Goal: Information Seeking & Learning: Learn about a topic

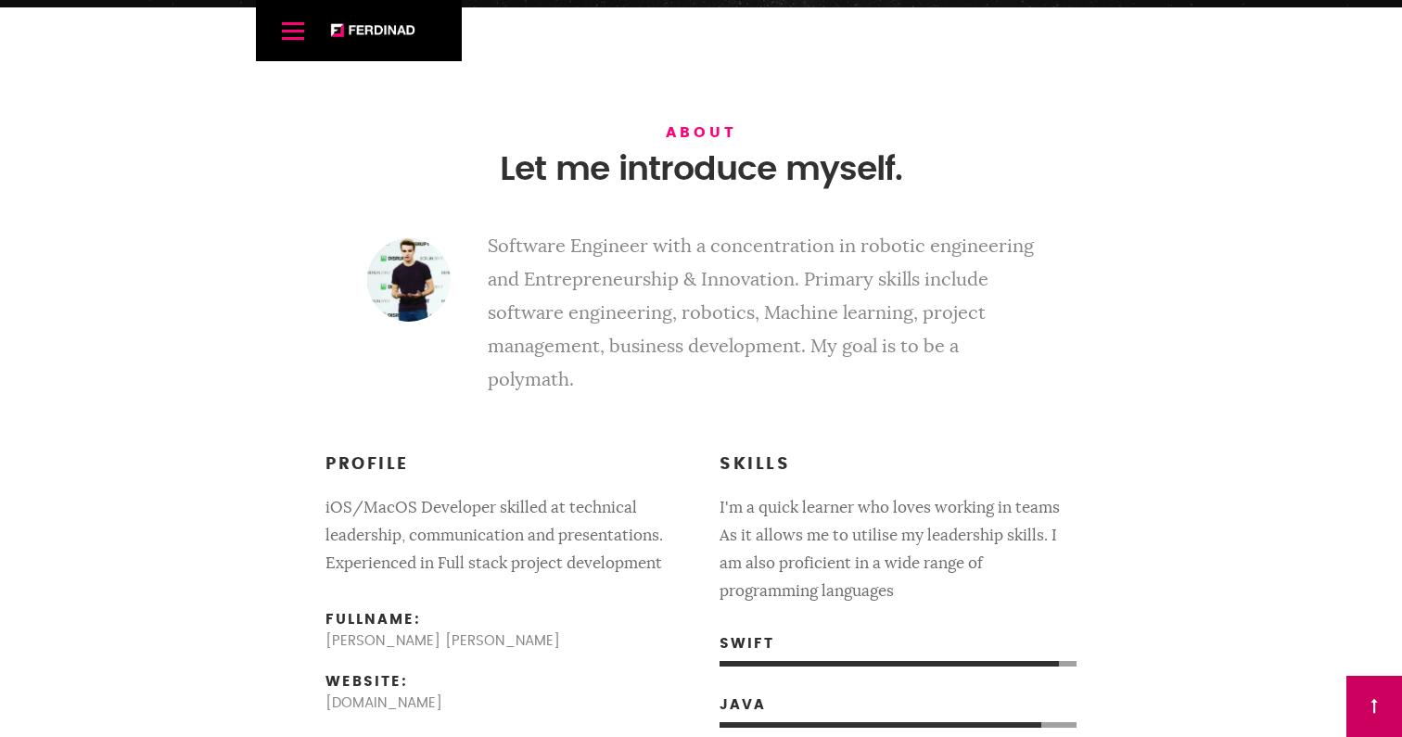
scroll to position [729, 0]
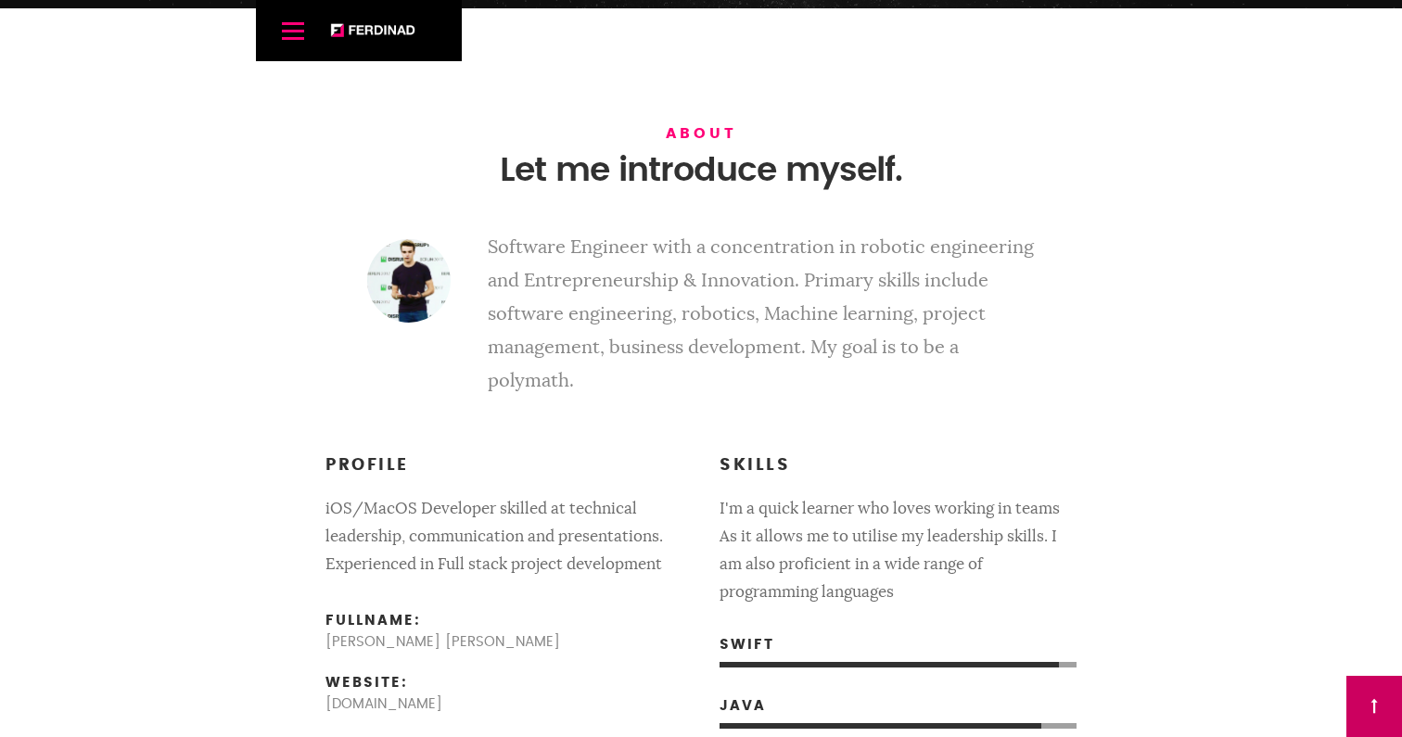
click at [282, 437] on section "About Let me introduce myself. Software Engineer with a concentration in roboti…" at bounding box center [701, 604] width 1402 height 1193
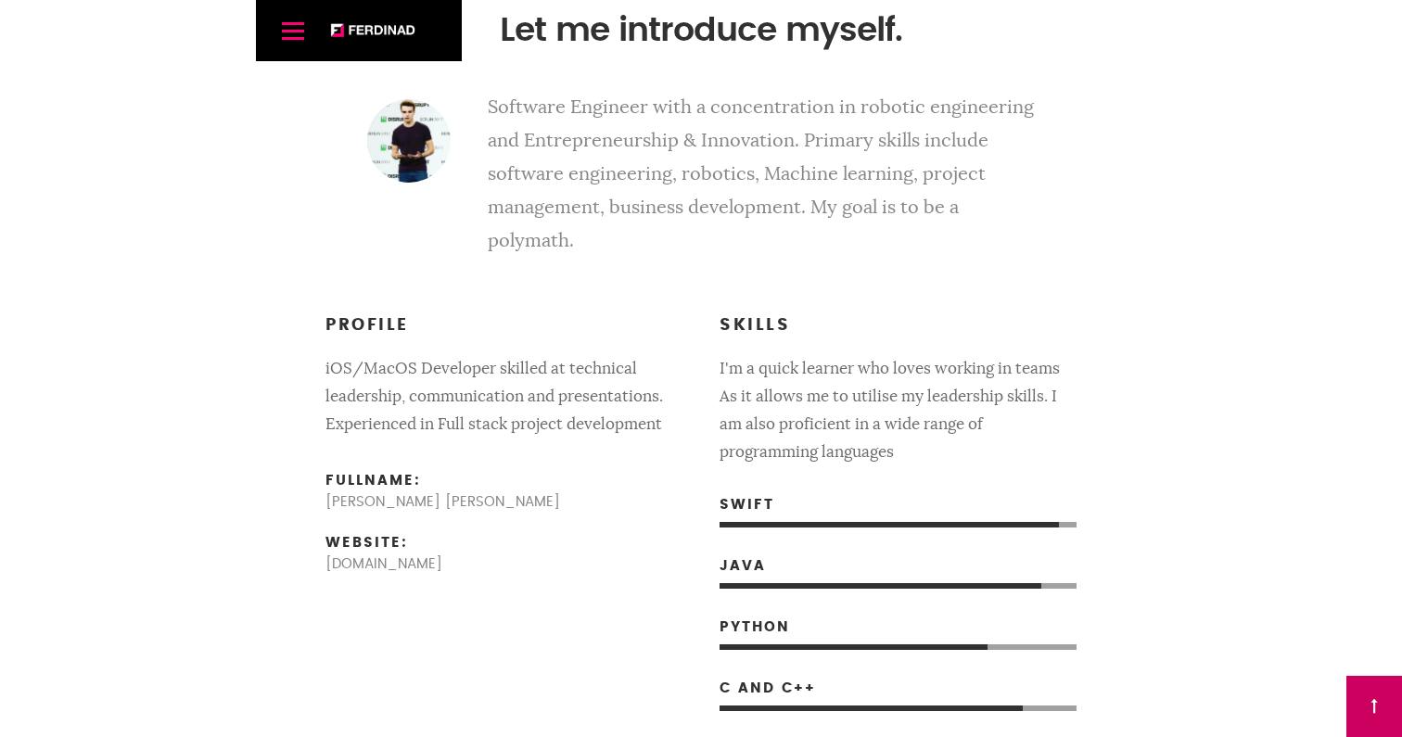
scroll to position [894, 0]
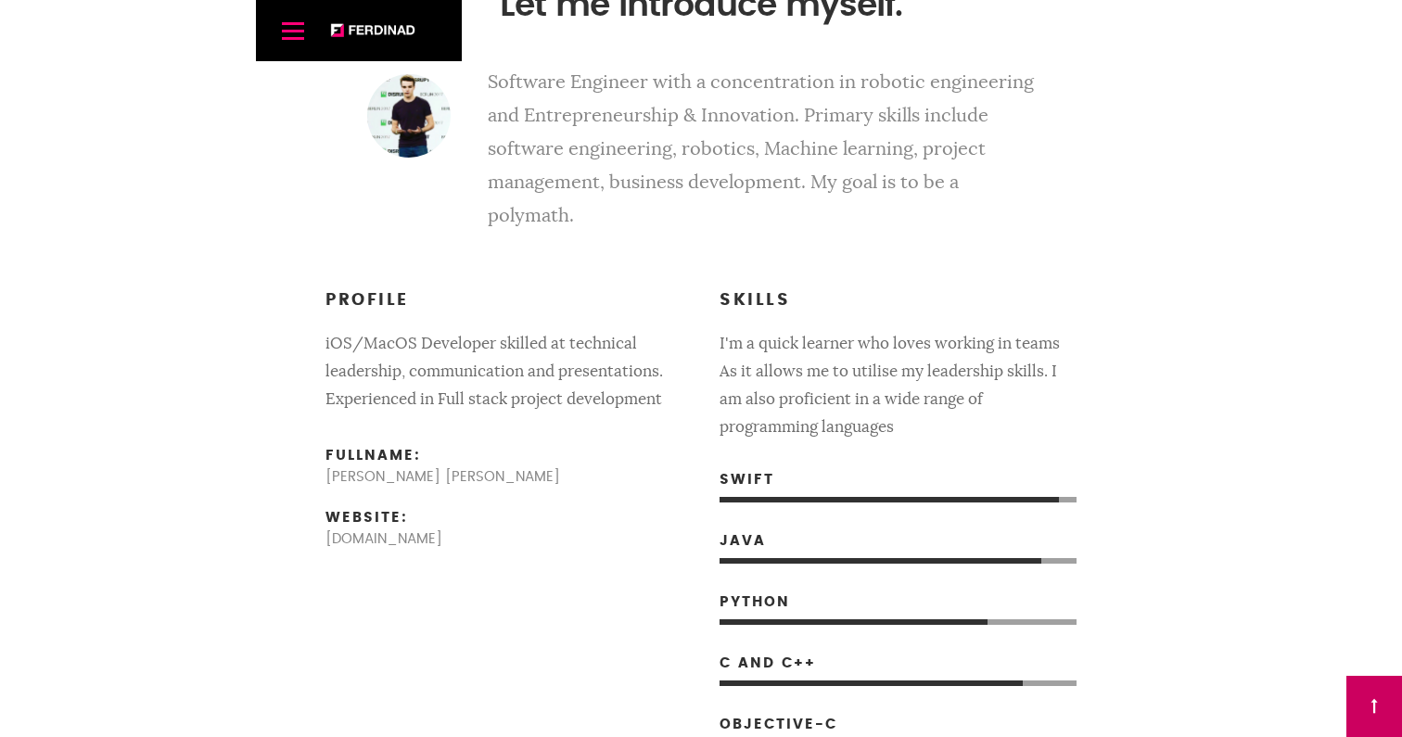
click at [646, 289] on h3 "Profile" at bounding box center [503, 300] width 357 height 25
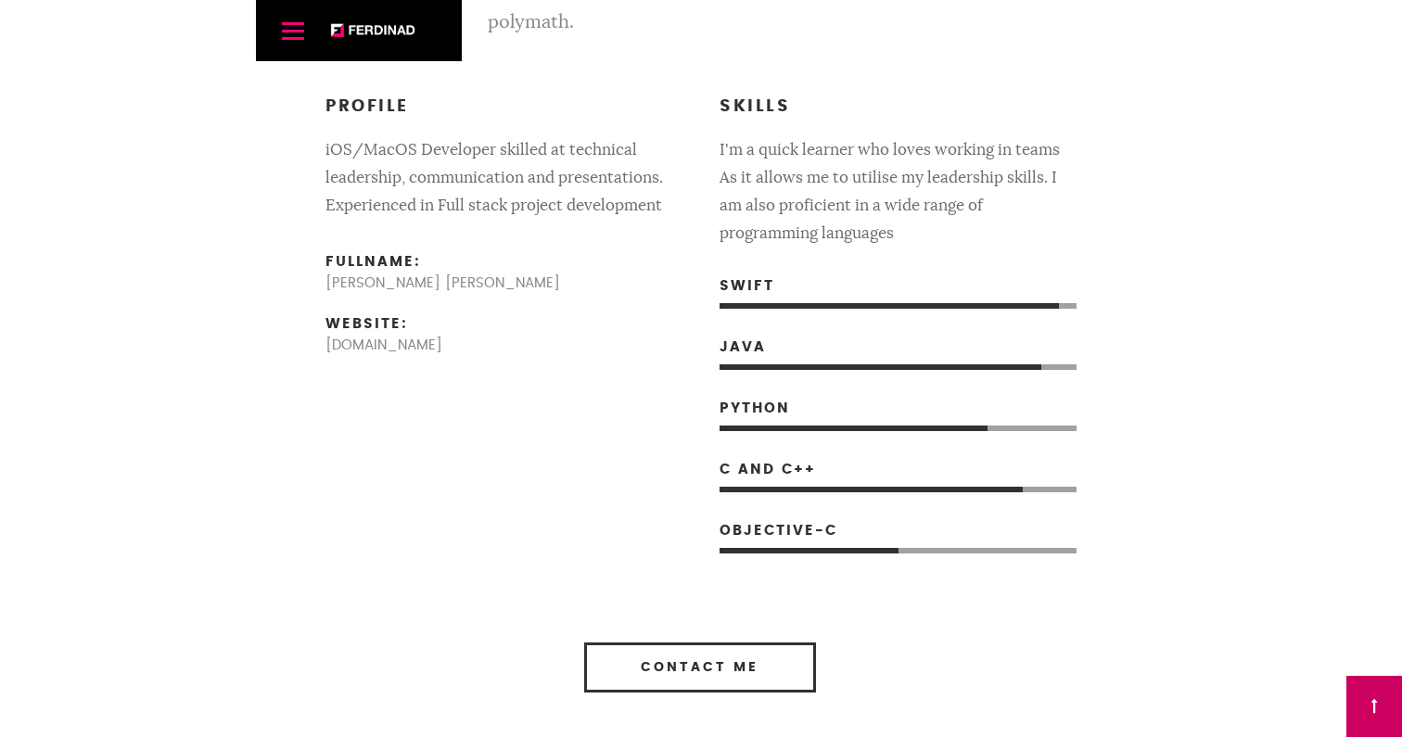
scroll to position [1116, 0]
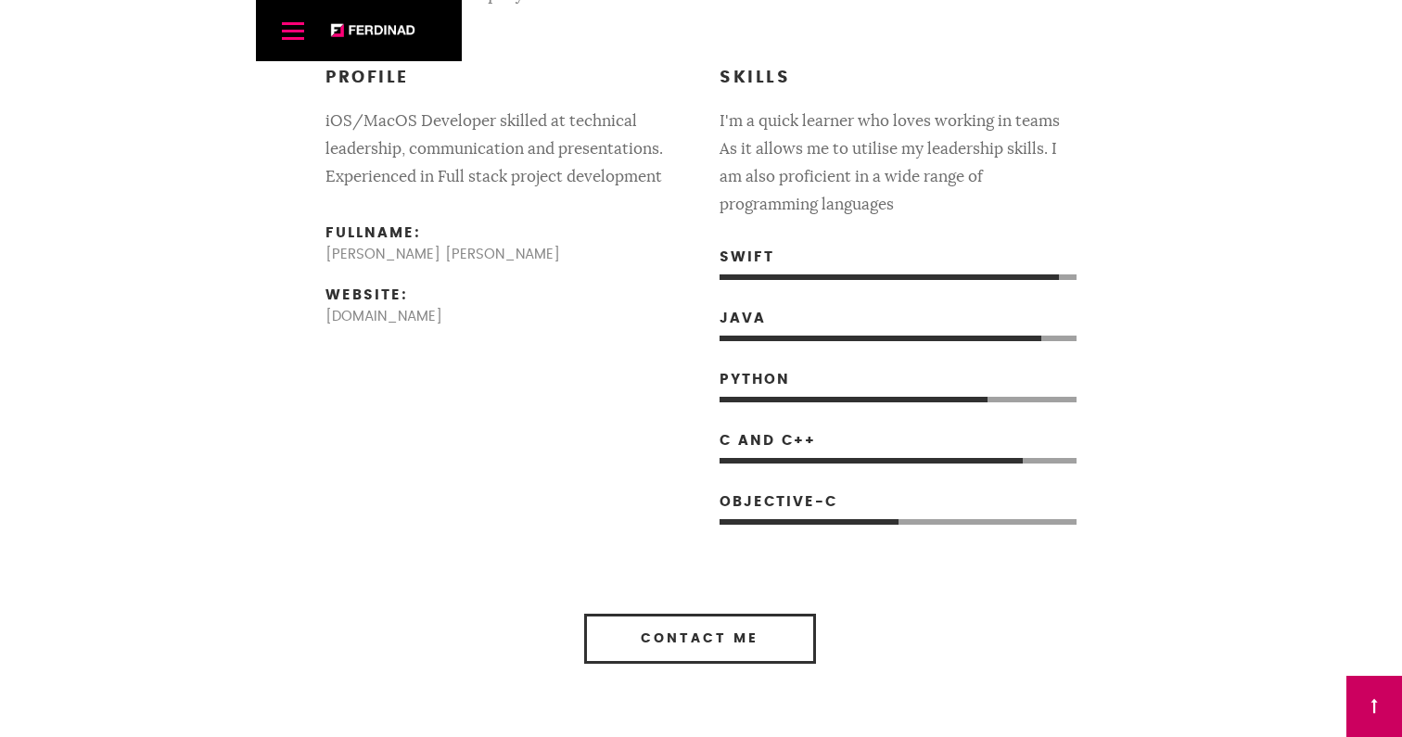
drag, startPoint x: 722, startPoint y: 315, endPoint x: 799, endPoint y: 315, distance: 76.9
click at [799, 315] on ul "Swift [GEOGRAPHIC_DATA] Python C and C++ Objective-C" at bounding box center [897, 399] width 357 height 250
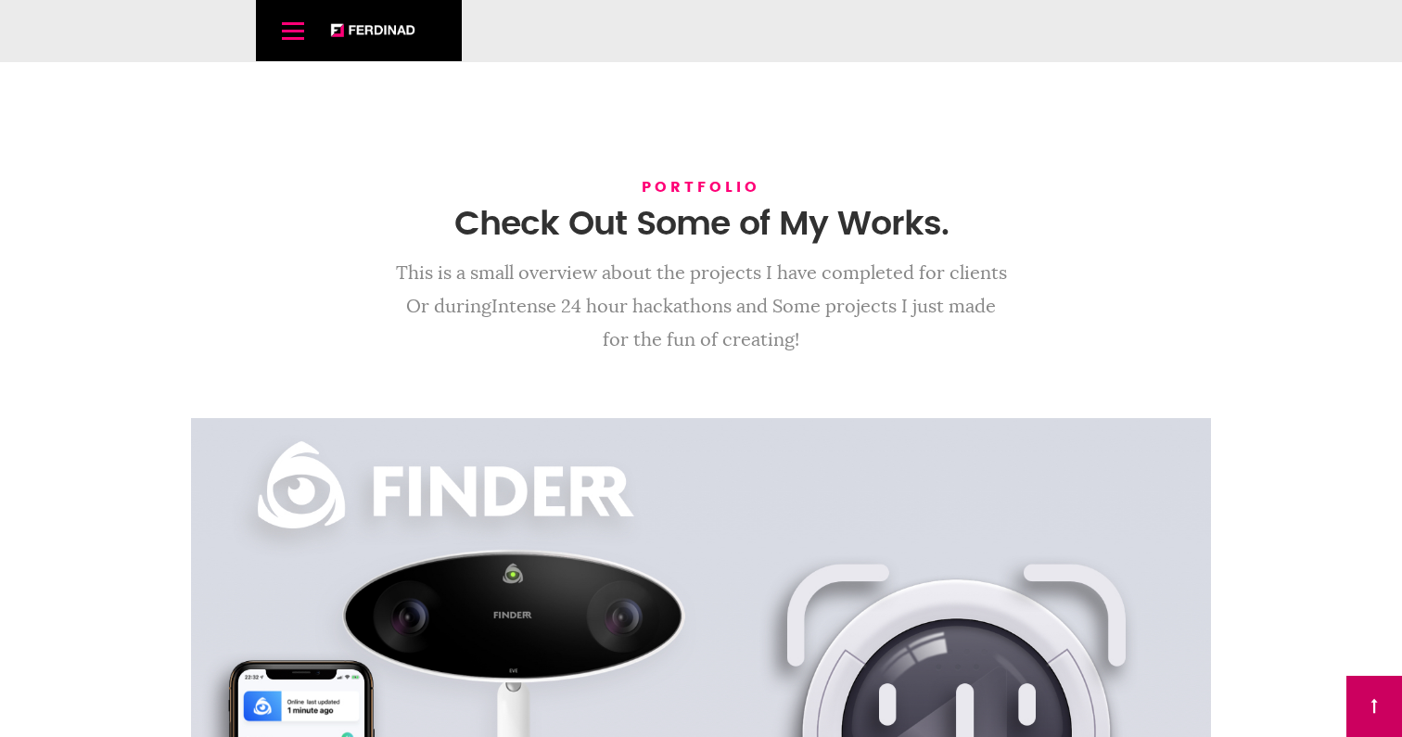
scroll to position [7553, 0]
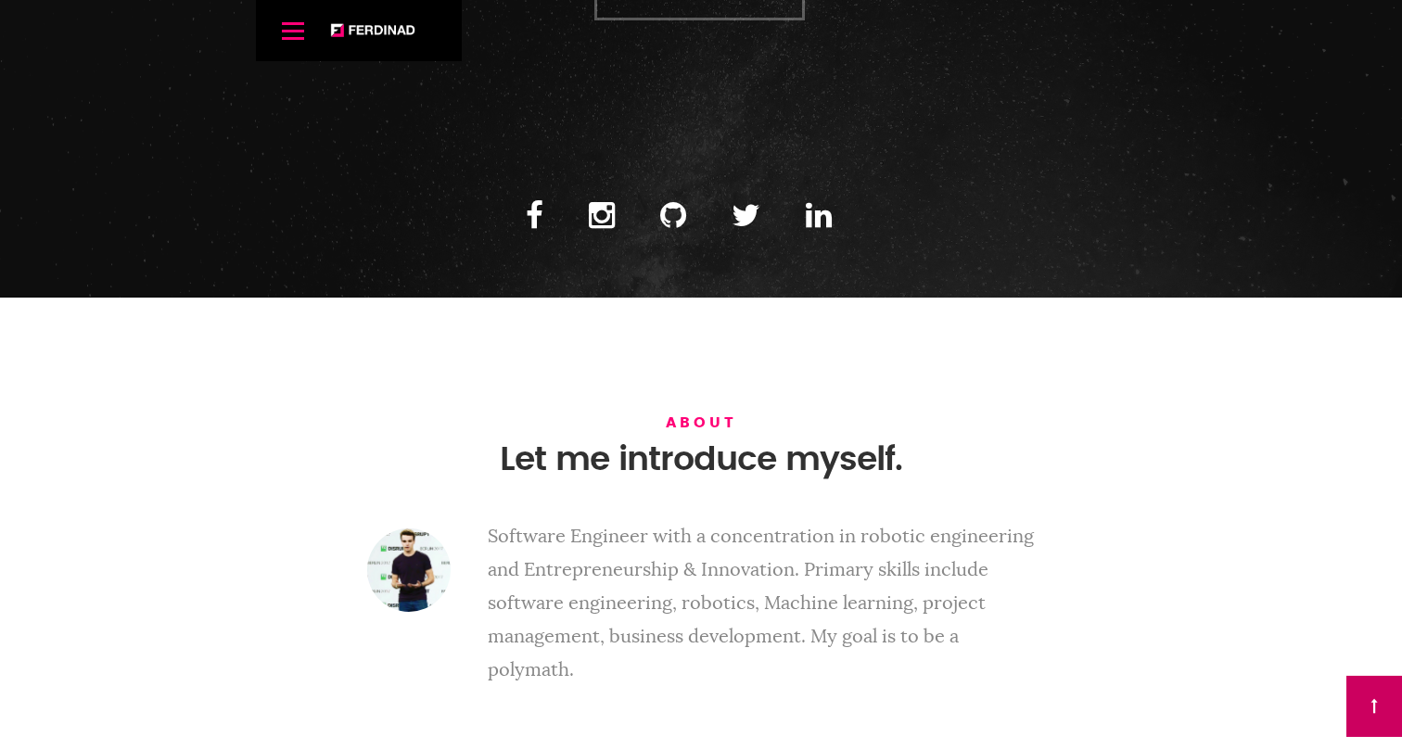
scroll to position [0, 0]
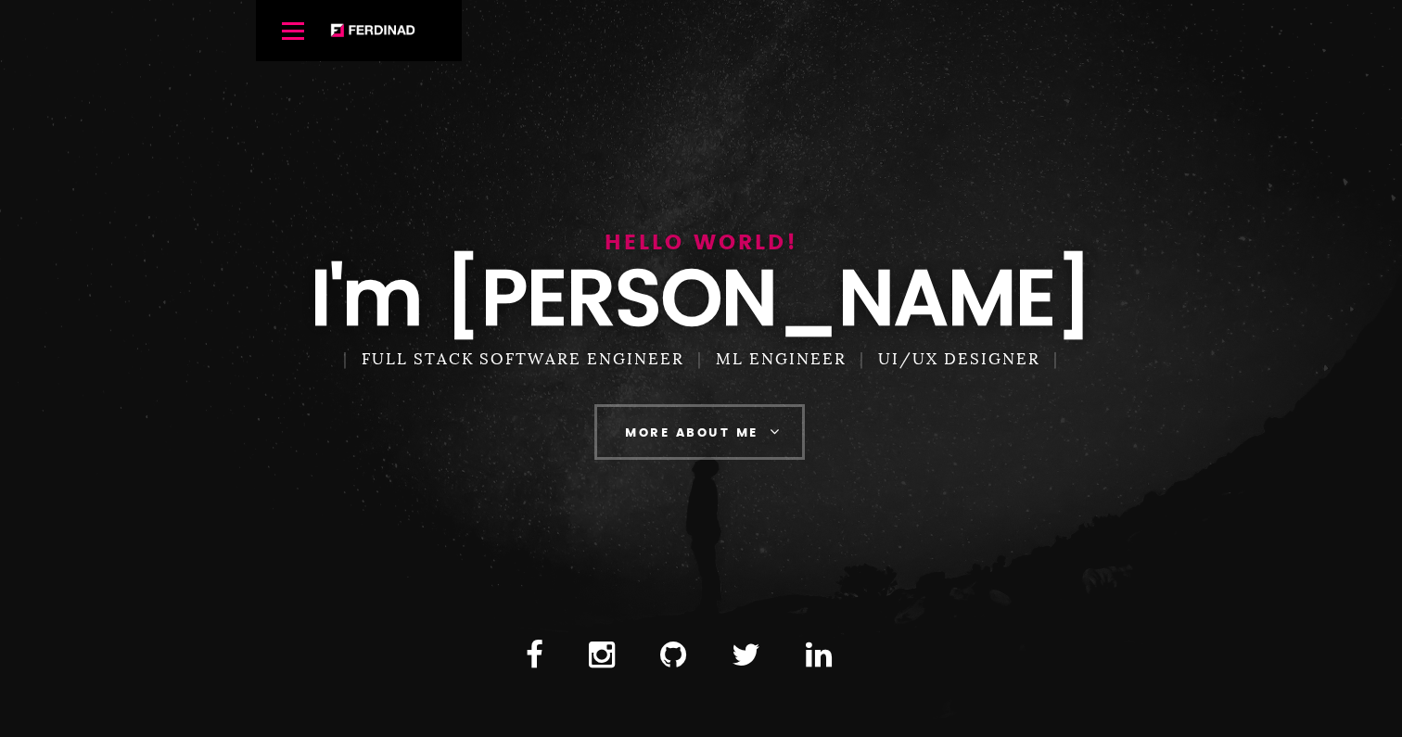
click at [279, 26] on link "Menu" at bounding box center [292, 30] width 37 height 37
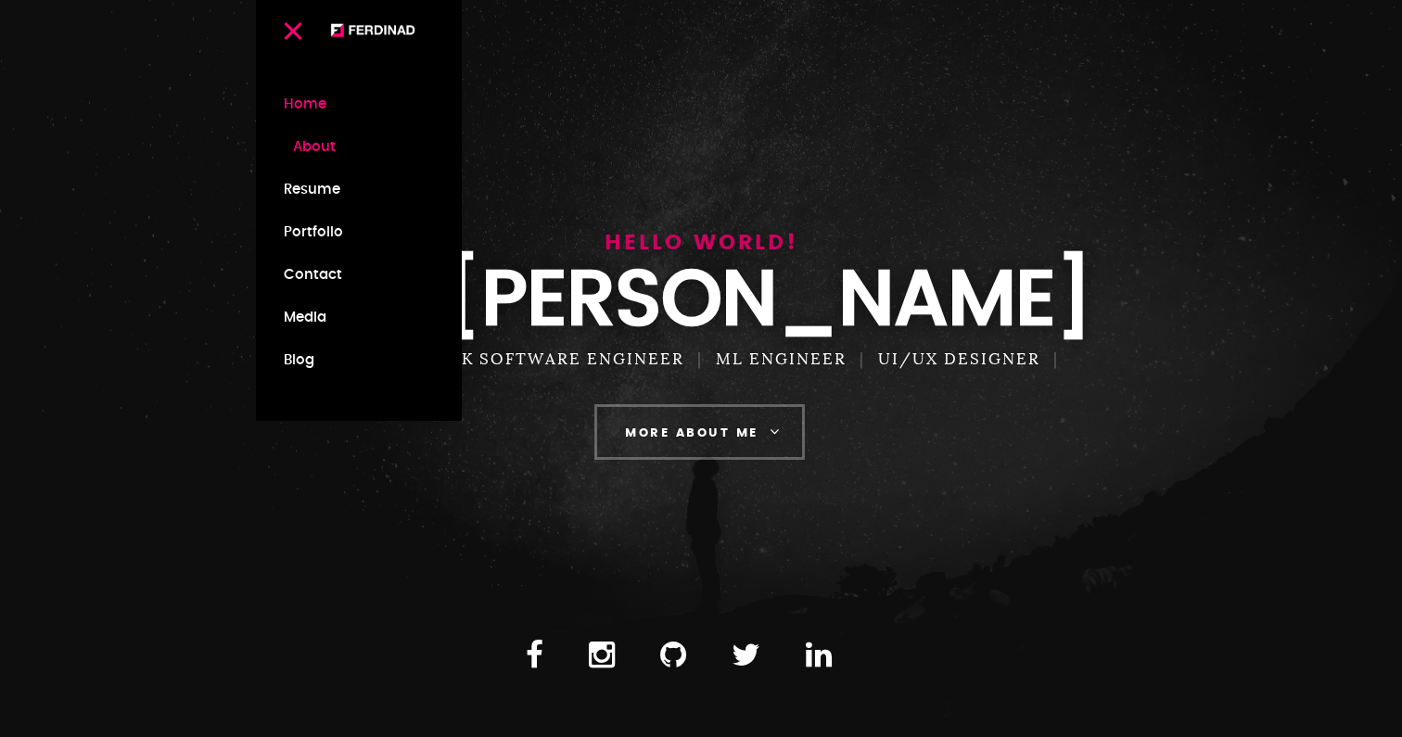
click at [307, 149] on link "About" at bounding box center [359, 147] width 150 height 43
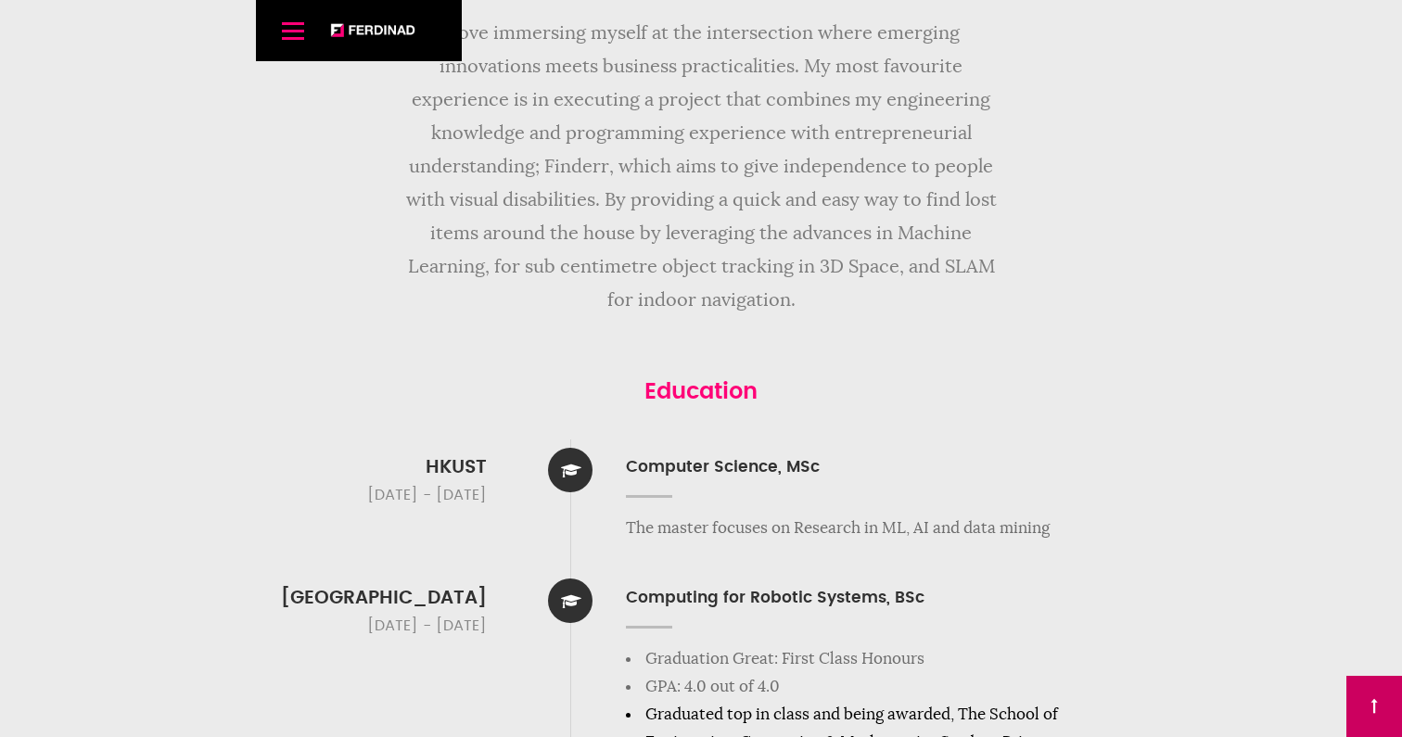
scroll to position [2215, 0]
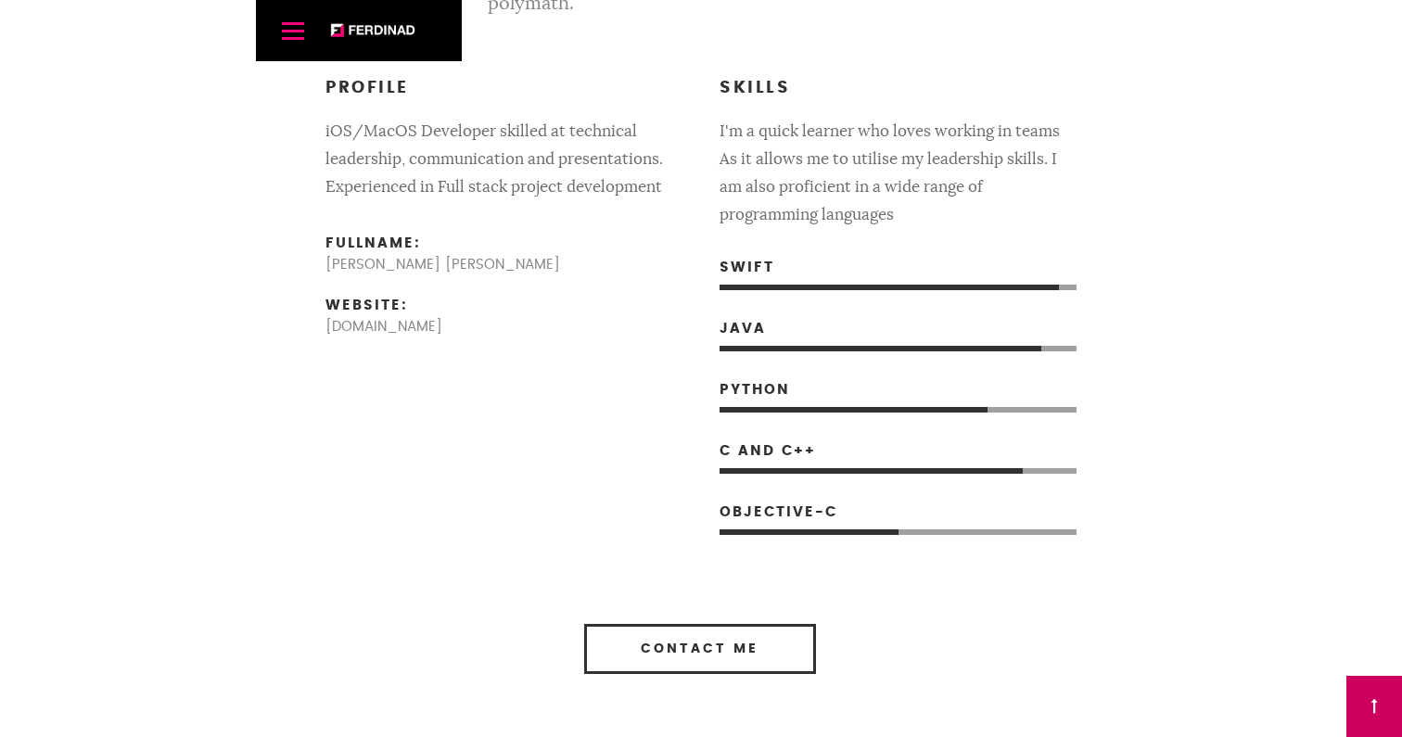
scroll to position [1183, 0]
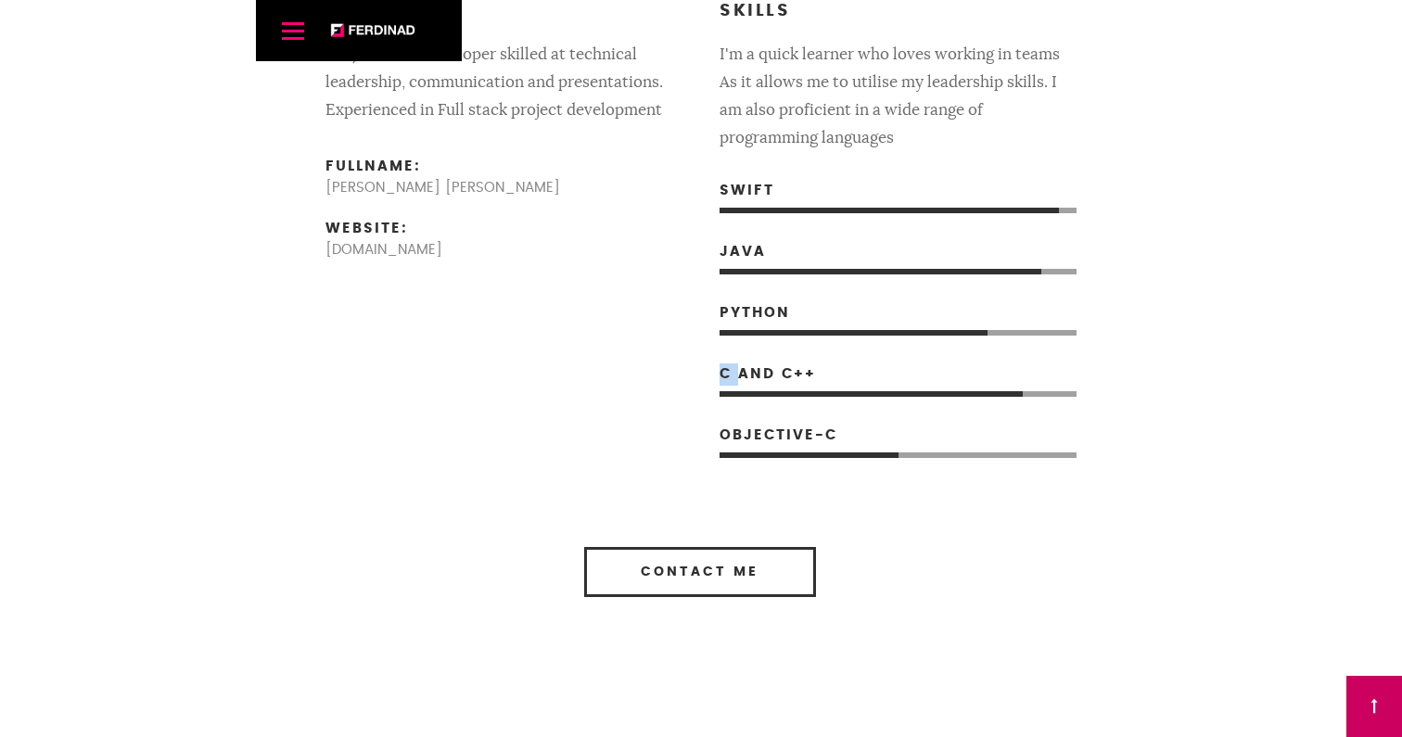
drag, startPoint x: 718, startPoint y: 373, endPoint x: 846, endPoint y: 373, distance: 127.9
click at [765, 373] on div "Skills I'm a quick learner who loves working in teams As it allows me to utilis…" at bounding box center [898, 256] width 394 height 515
click at [768, 379] on strong "C and C++" at bounding box center [767, 374] width 96 height 22
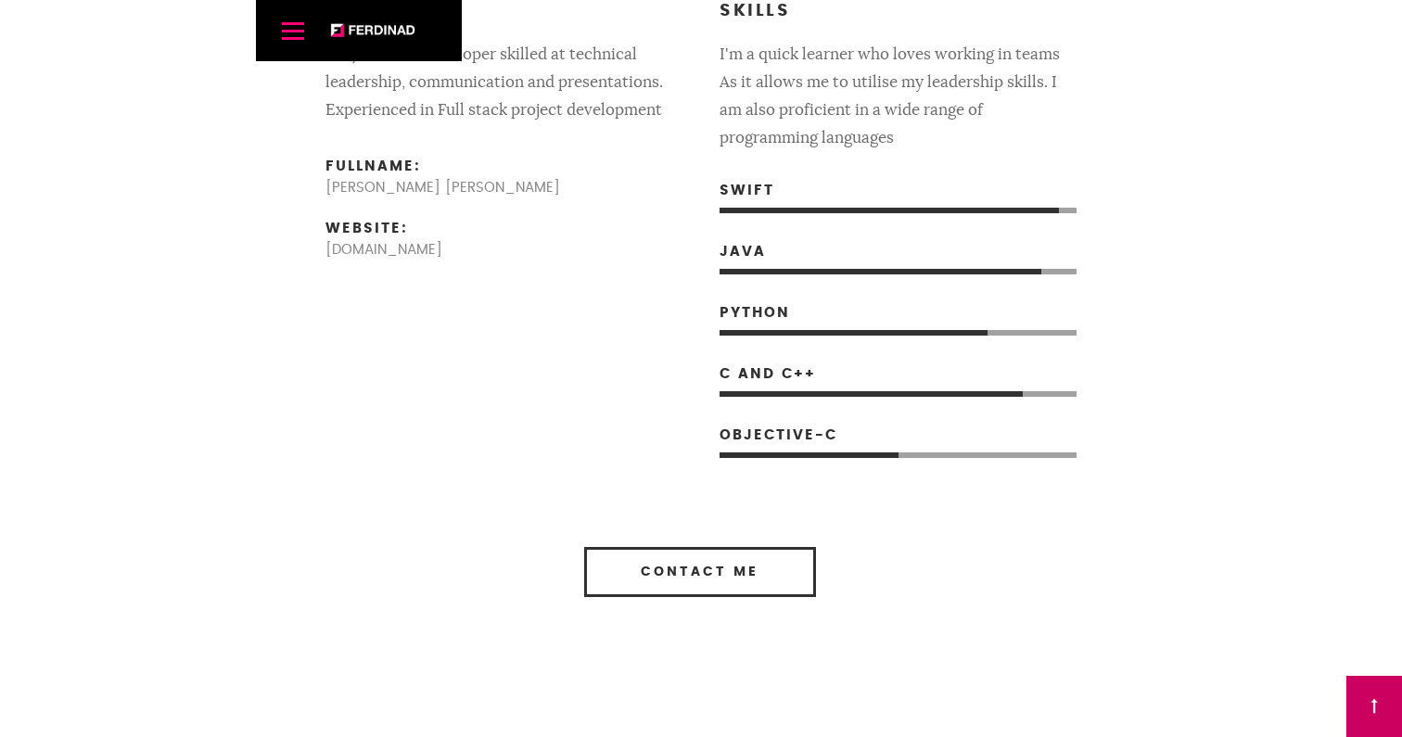
click at [654, 412] on div "Profile iOS/[PERSON_NAME] skilled at technical leadership, communication and pr…" at bounding box center [701, 256] width 788 height 515
drag, startPoint x: 720, startPoint y: 377, endPoint x: 827, endPoint y: 377, distance: 106.6
click at [827, 377] on ul "Swift [GEOGRAPHIC_DATA] Python C and C++ Objective-C" at bounding box center [897, 333] width 357 height 250
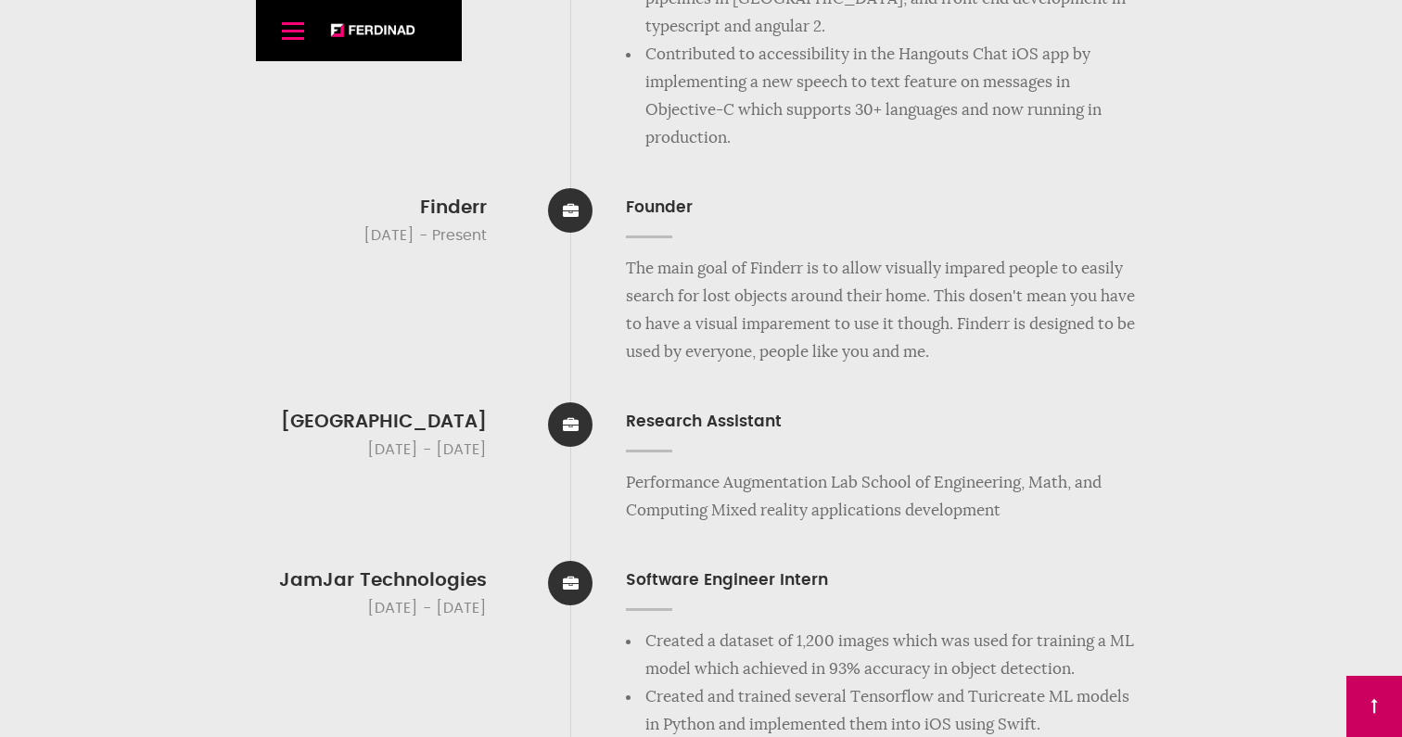
scroll to position [3816, 0]
